Goal: Task Accomplishment & Management: Manage account settings

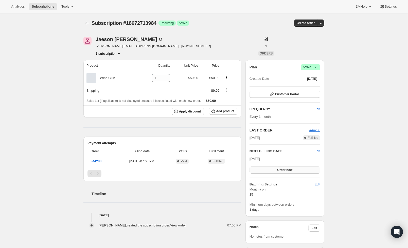
click at [289, 171] on span "Order now" at bounding box center [284, 170] width 15 height 4
click at [289, 171] on span "Click to confirm" at bounding box center [284, 170] width 23 height 4
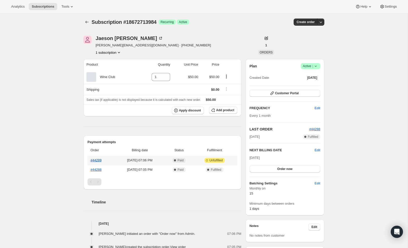
click at [95, 163] on th "#44289" at bounding box center [100, 160] width 27 height 9
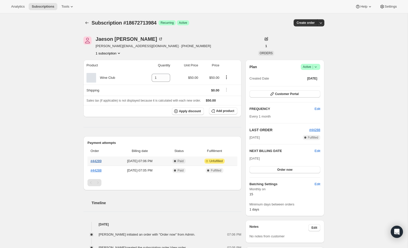
click at [96, 161] on link "#44289" at bounding box center [95, 161] width 11 height 4
